Goal: Information Seeking & Learning: Compare options

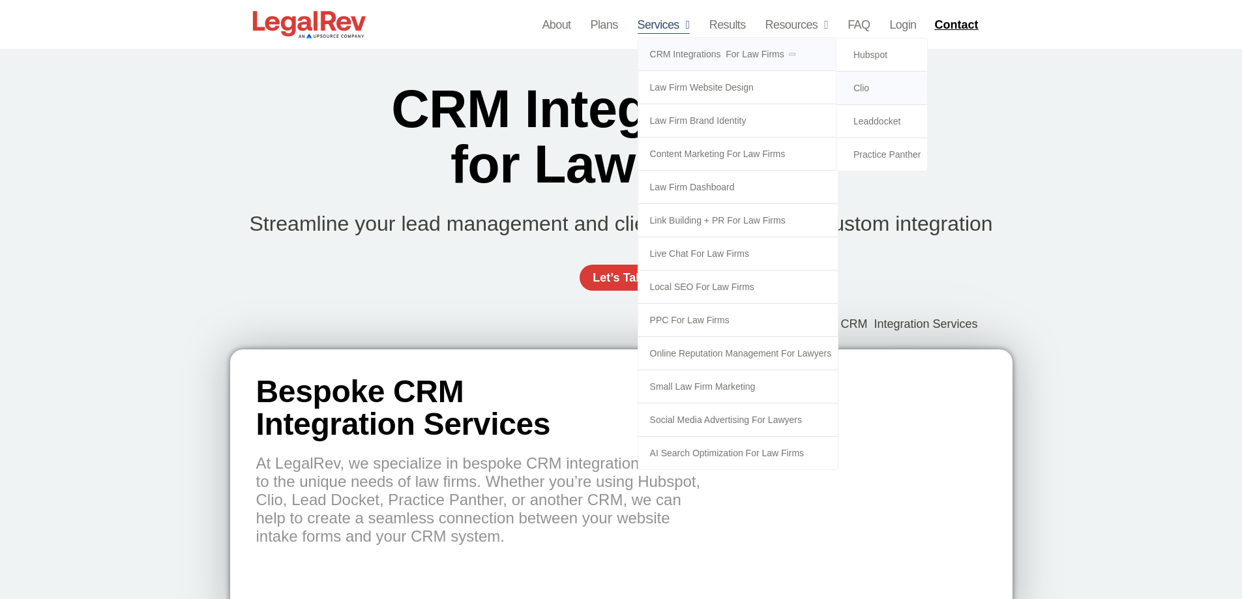
click at [856, 84] on link "Clio" at bounding box center [882, 88] width 91 height 33
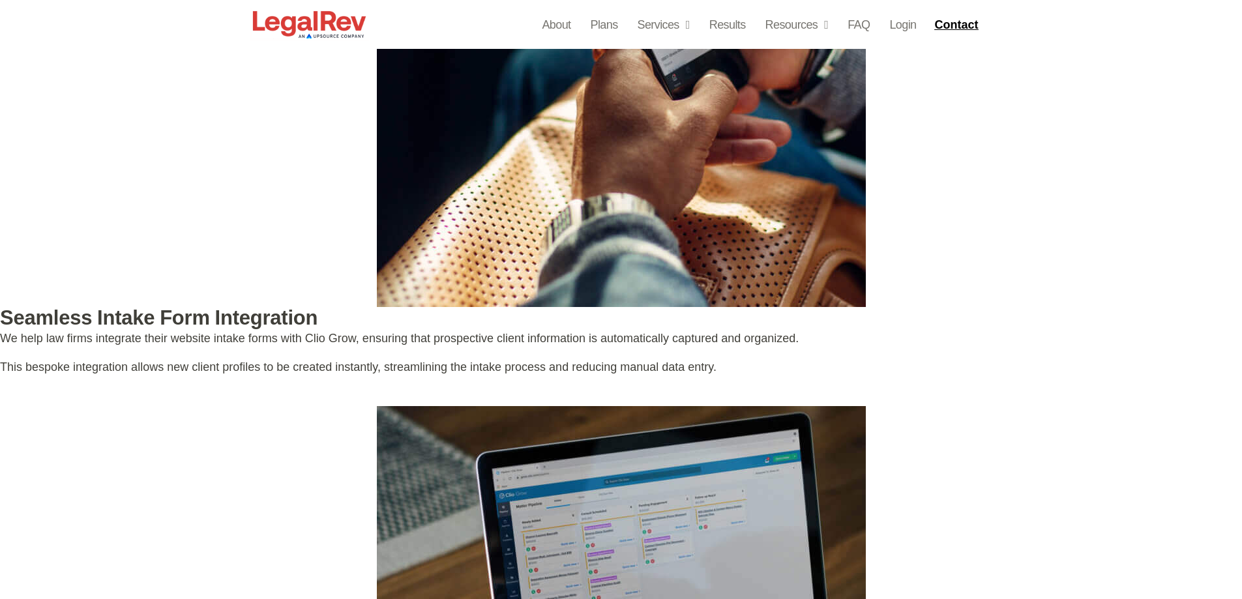
scroll to position [2630, 0]
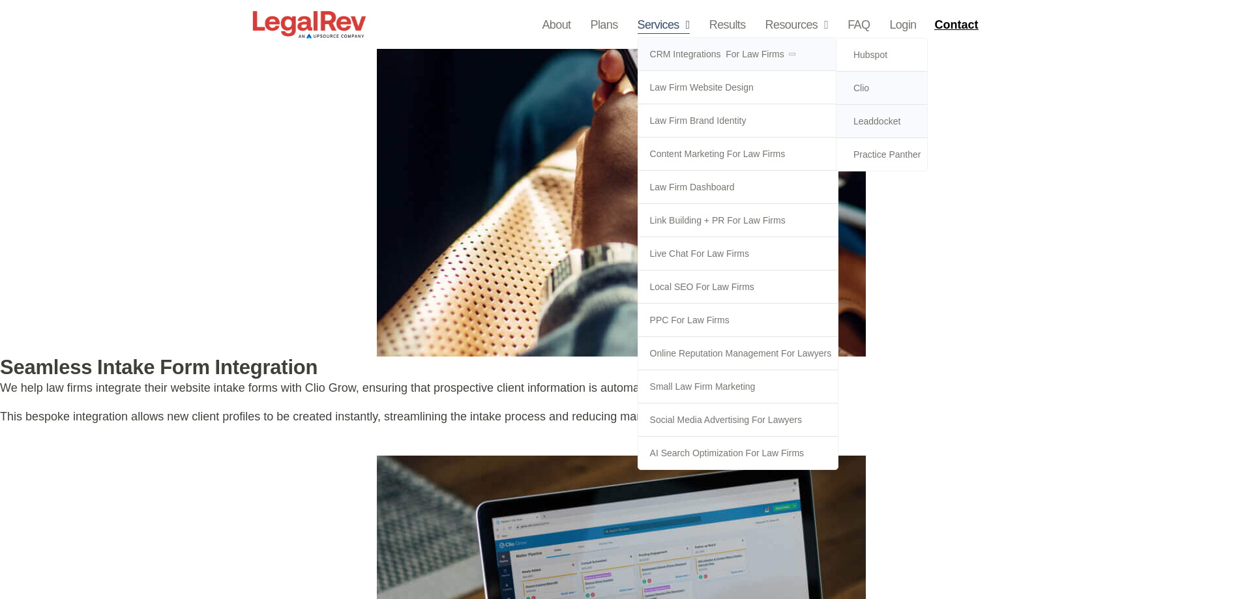
click at [880, 125] on link "Leaddocket" at bounding box center [882, 121] width 91 height 33
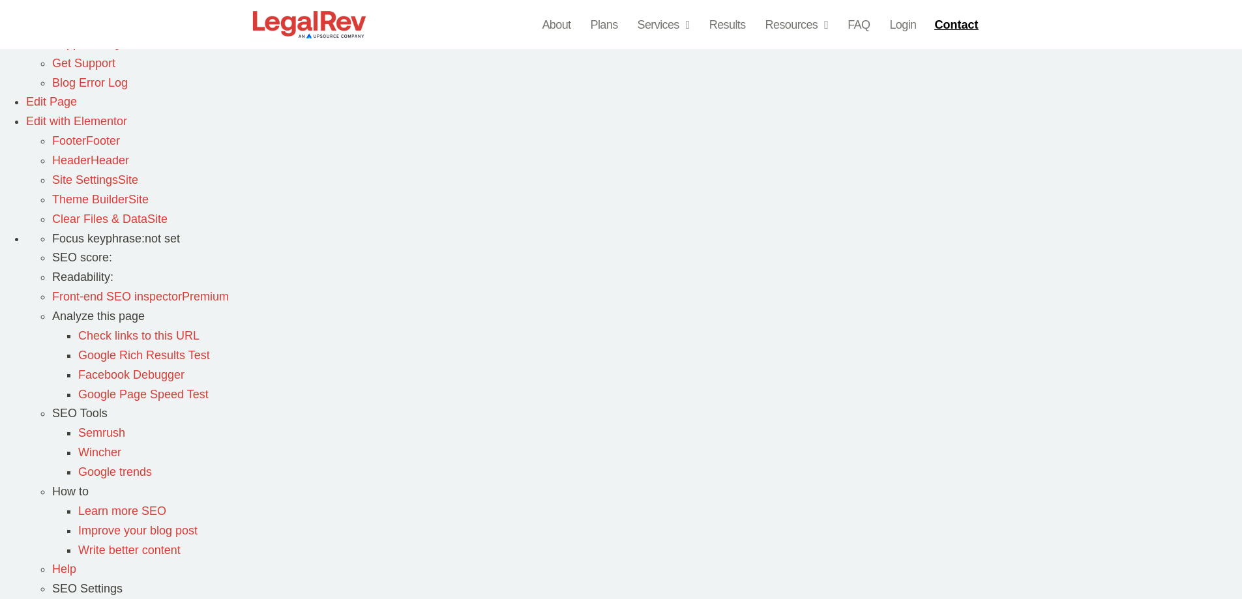
scroll to position [652, 0]
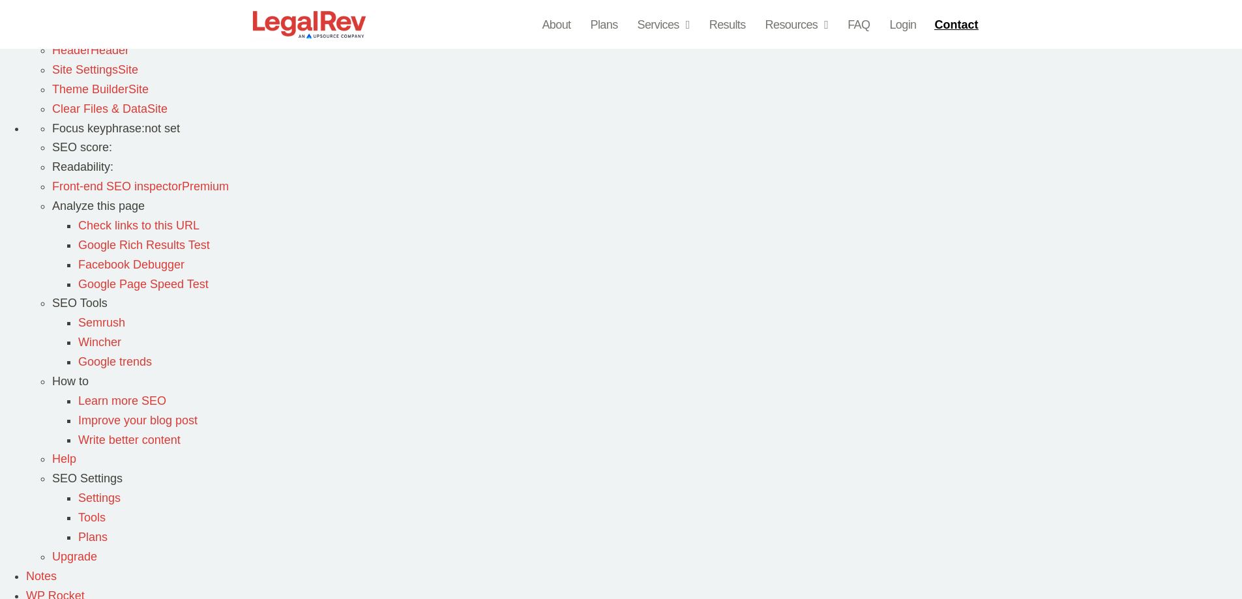
click at [127, 11] on span "Edit with Elementor" at bounding box center [76, 11] width 101 height 13
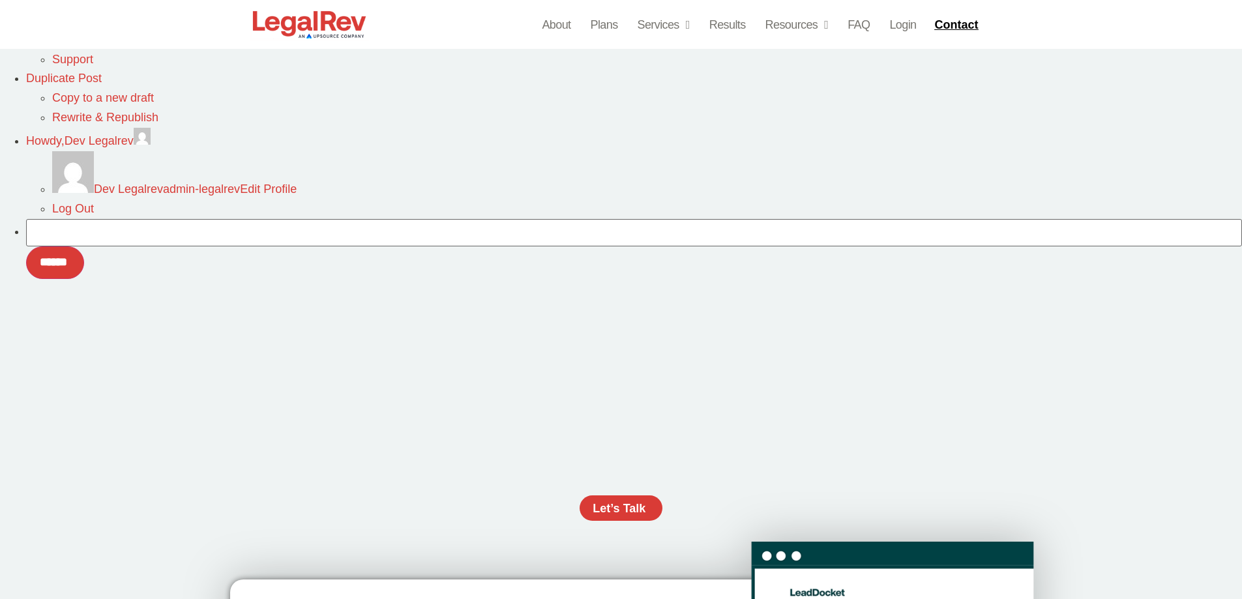
scroll to position [1239, 0]
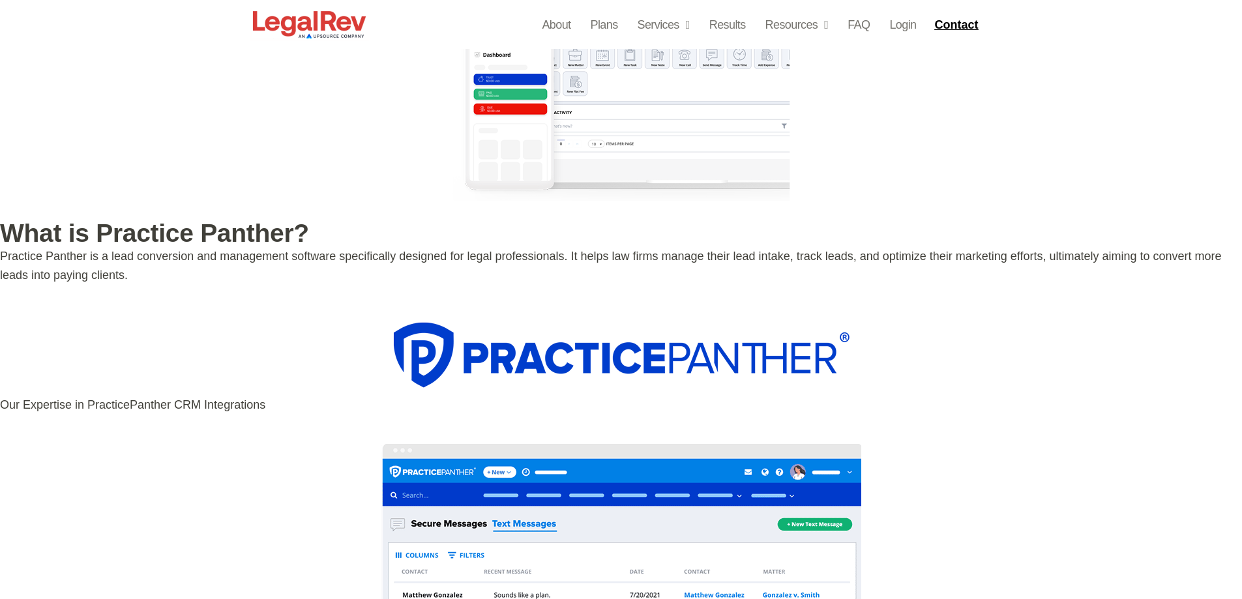
drag, startPoint x: 1162, startPoint y: 554, endPoint x: 742, endPoint y: 91, distance: 625.7
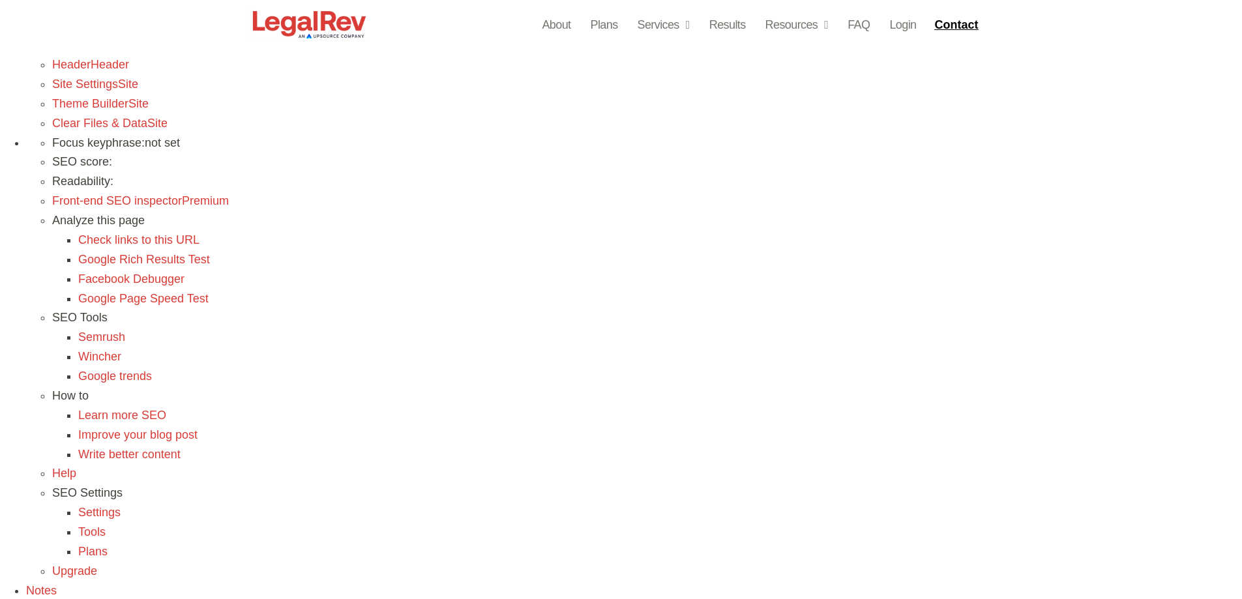
scroll to position [521, 0]
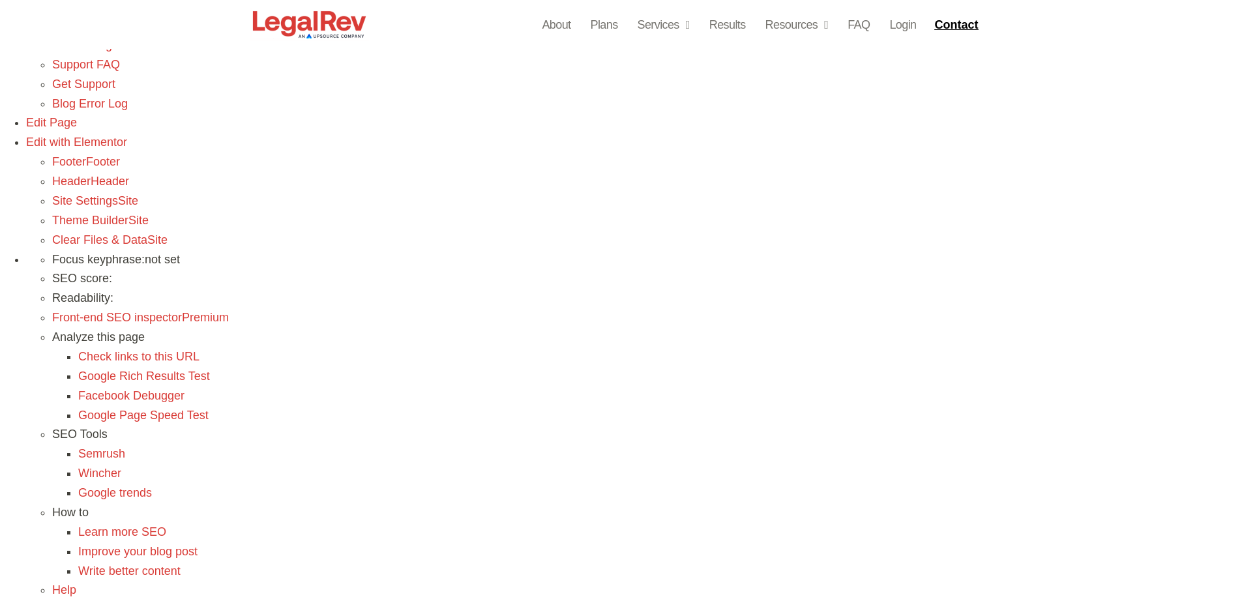
click at [127, 136] on span "Edit with Elementor" at bounding box center [76, 142] width 101 height 13
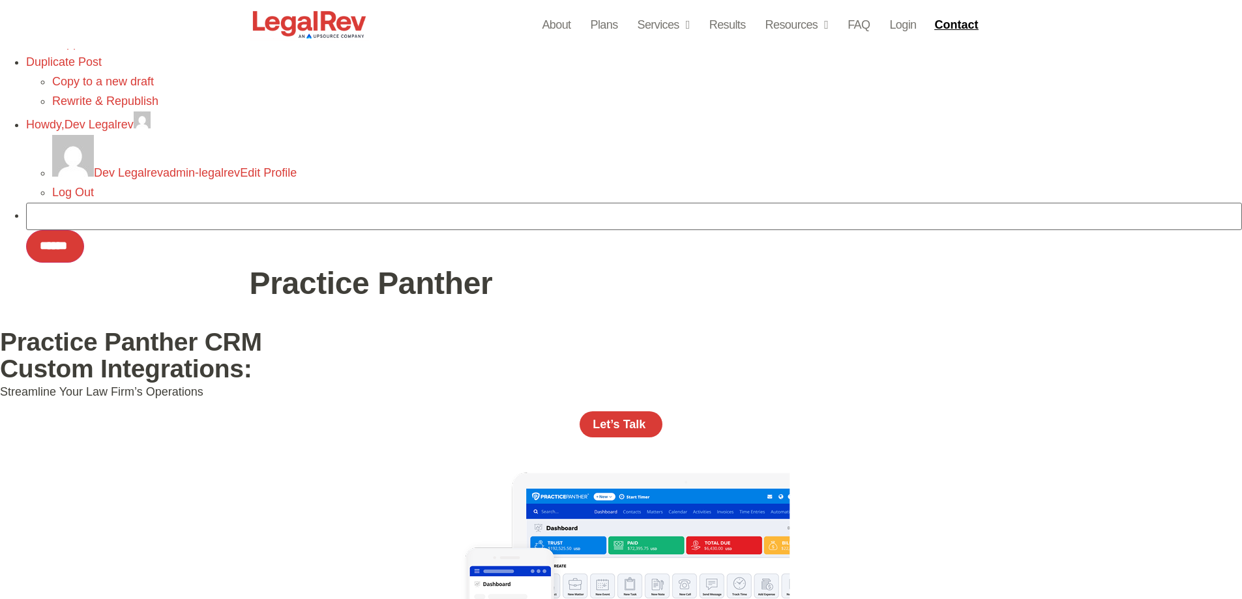
scroll to position [1239, 0]
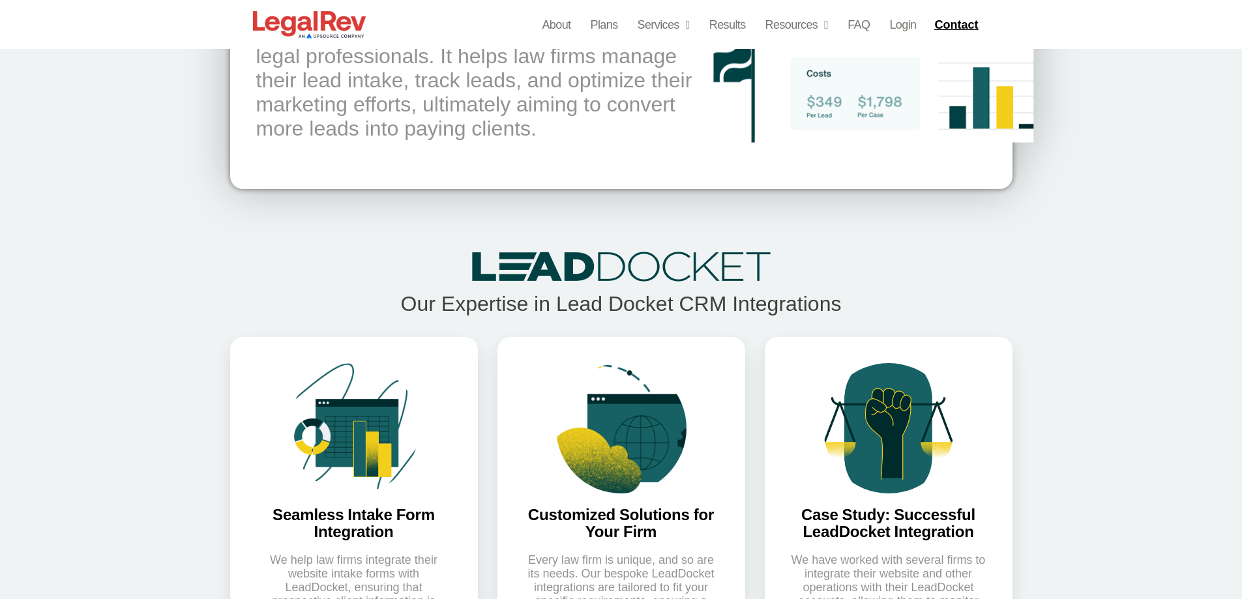
scroll to position [2152, 0]
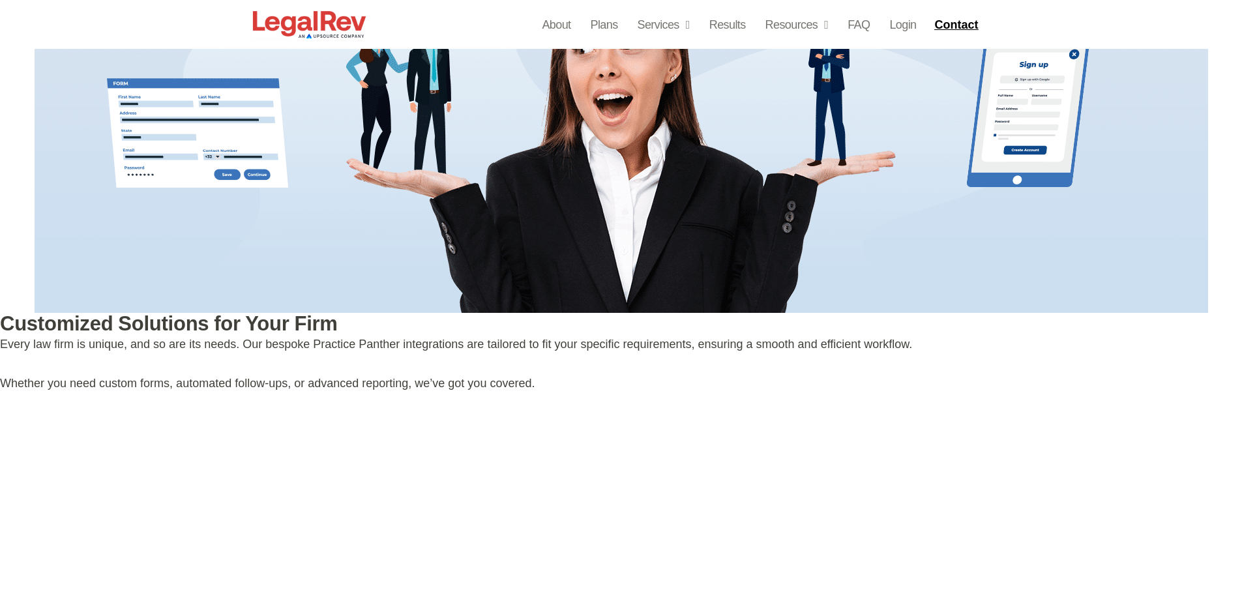
scroll to position [2870, 0]
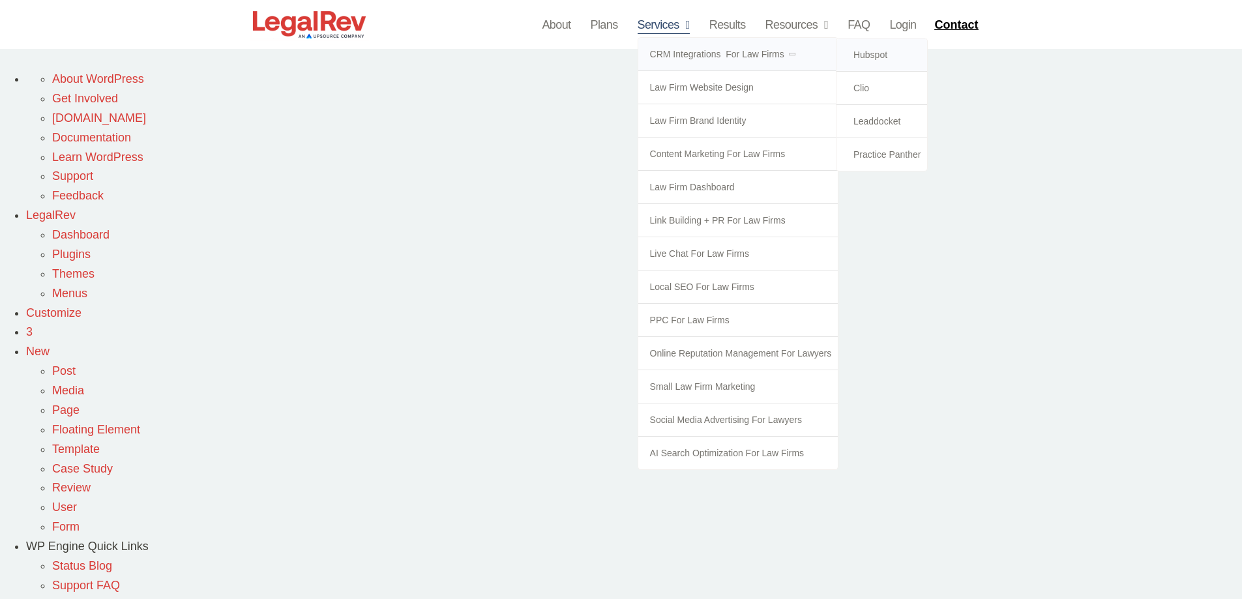
click at [712, 50] on link "CRM Integrations  for Law Firms" at bounding box center [739, 54] width 200 height 33
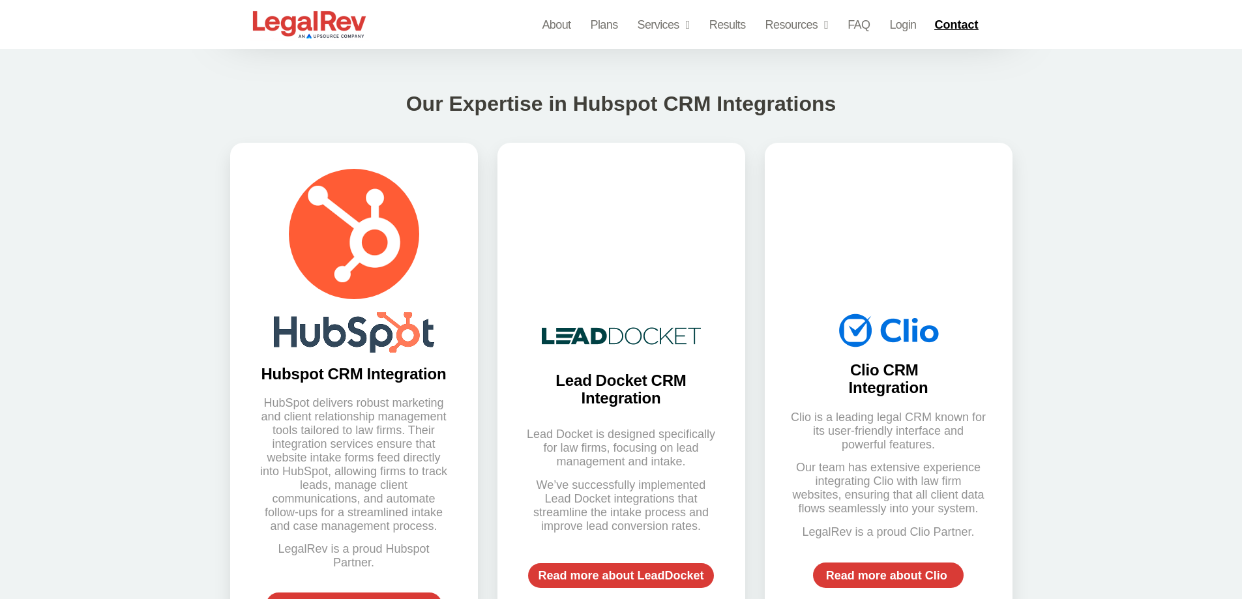
scroll to position [2047, 0]
